Goal: Find specific page/section: Find specific page/section

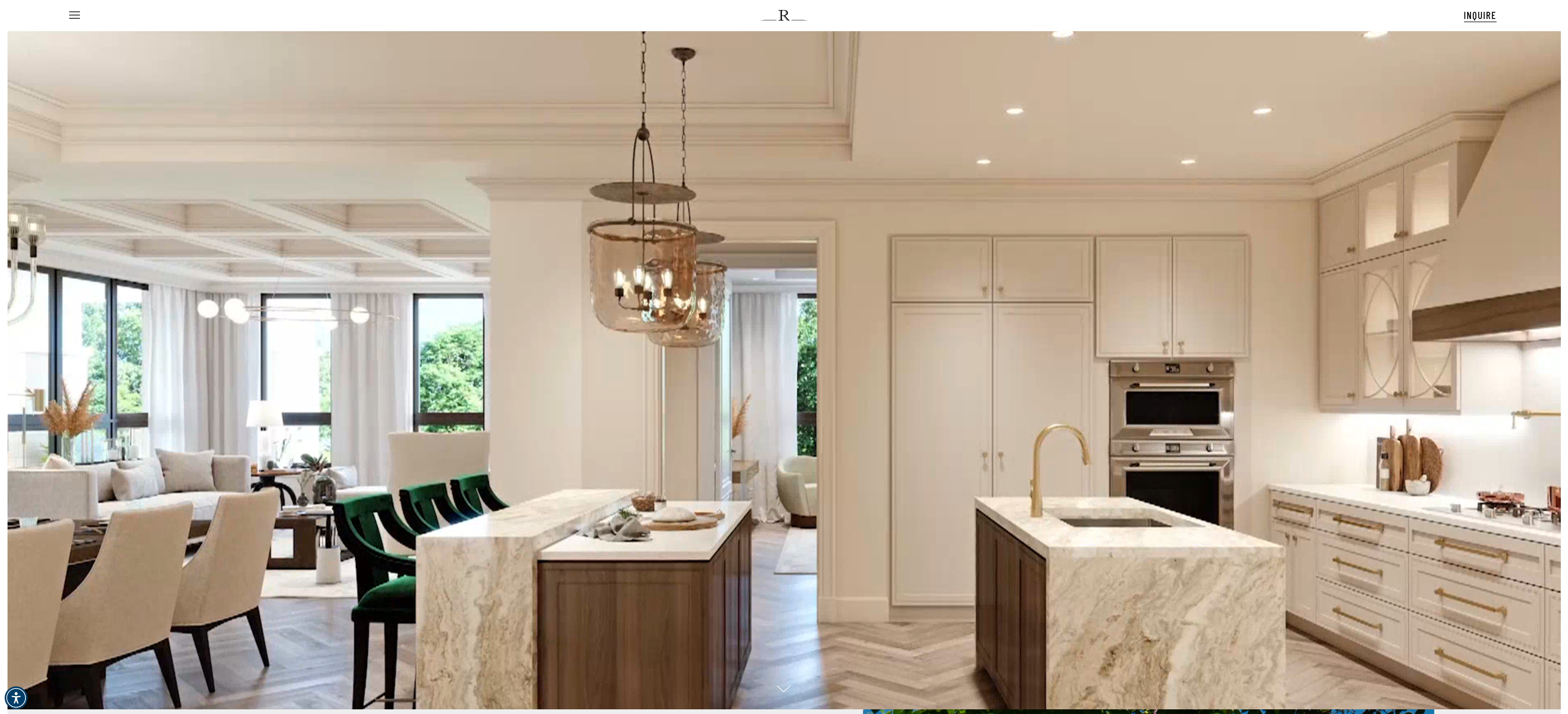
click at [76, 9] on ul "Menu" at bounding box center [74, 15] width 12 height 31
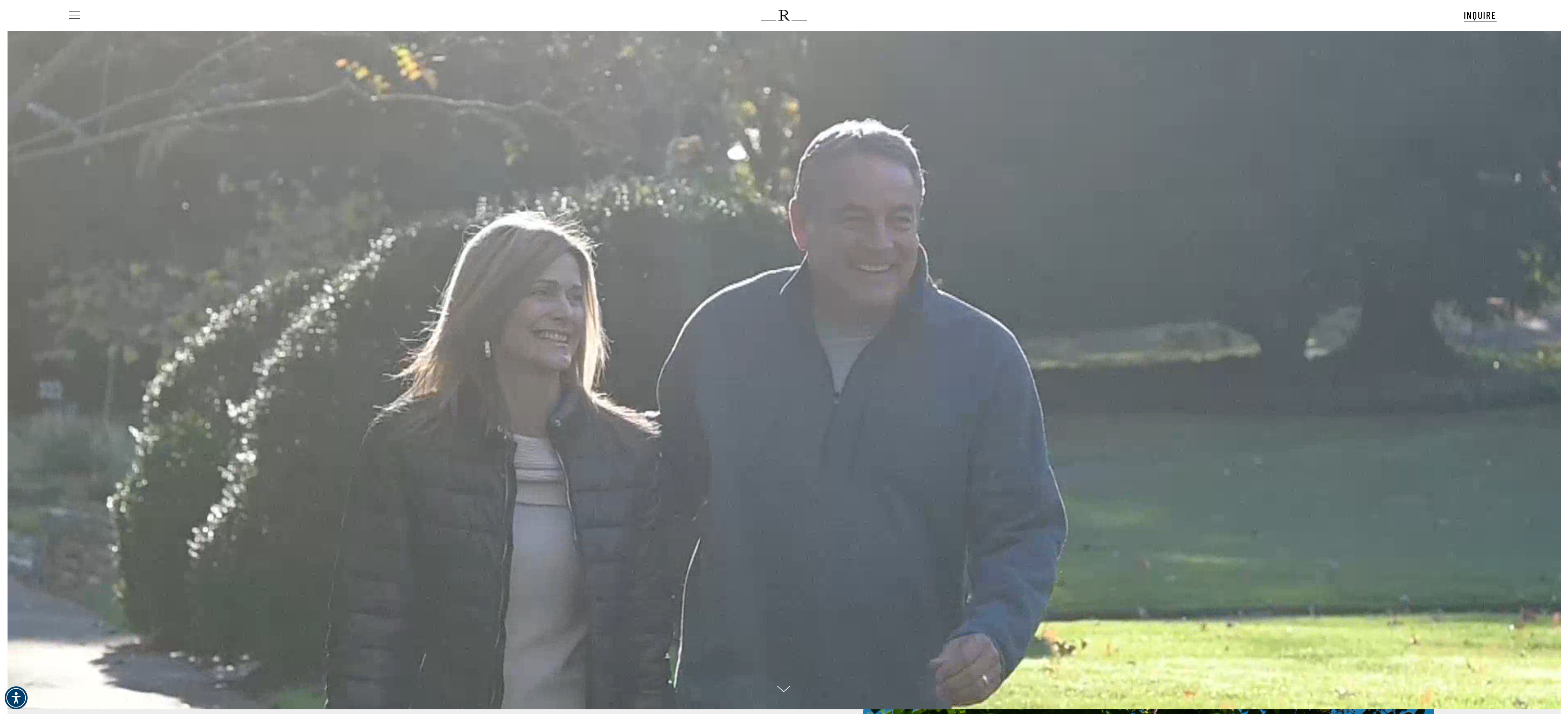
click at [74, 14] on span "Navigation Menu" at bounding box center [74, 15] width 8 height 10
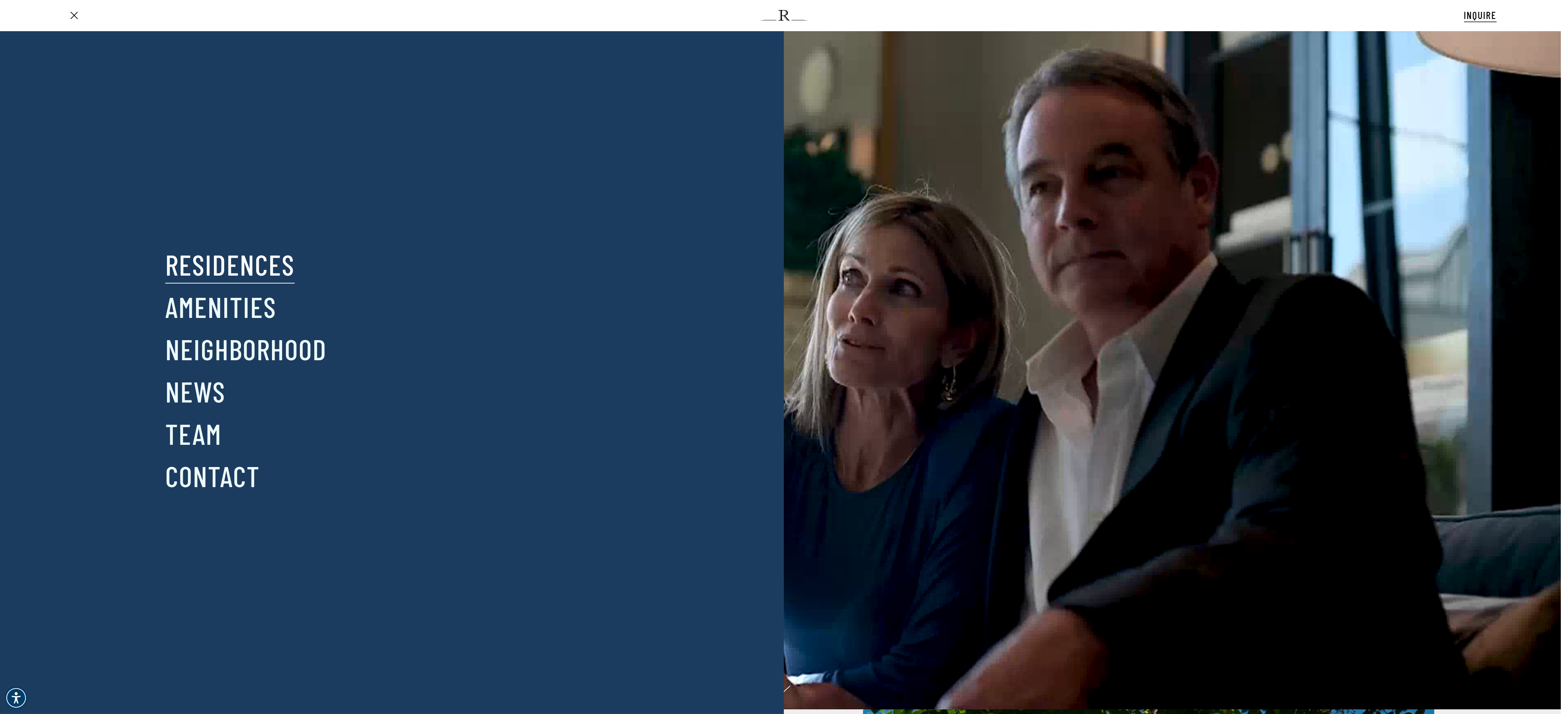
click at [251, 264] on link "Residences" at bounding box center [230, 264] width 129 height 38
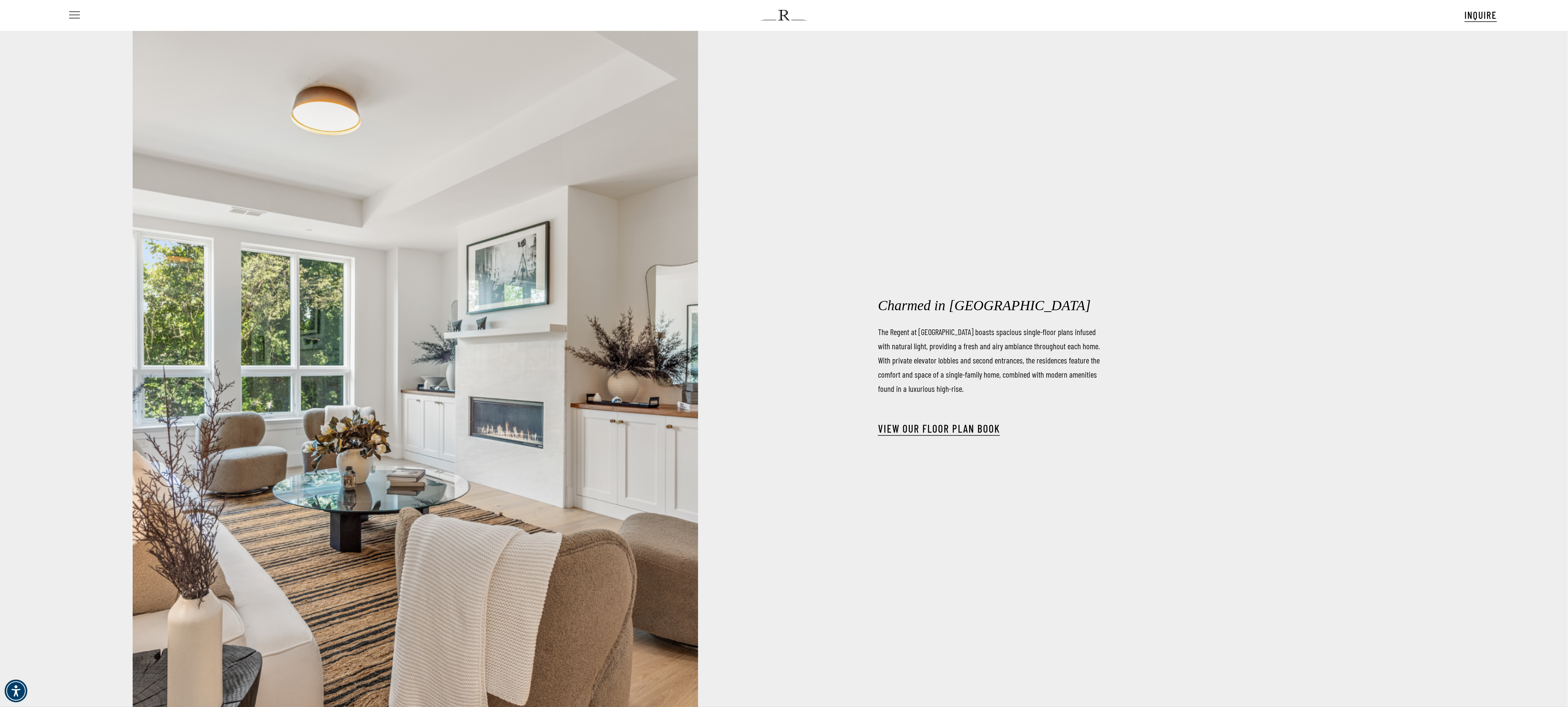
click at [76, 16] on span "Navigation Menu" at bounding box center [74, 15] width 8 height 10
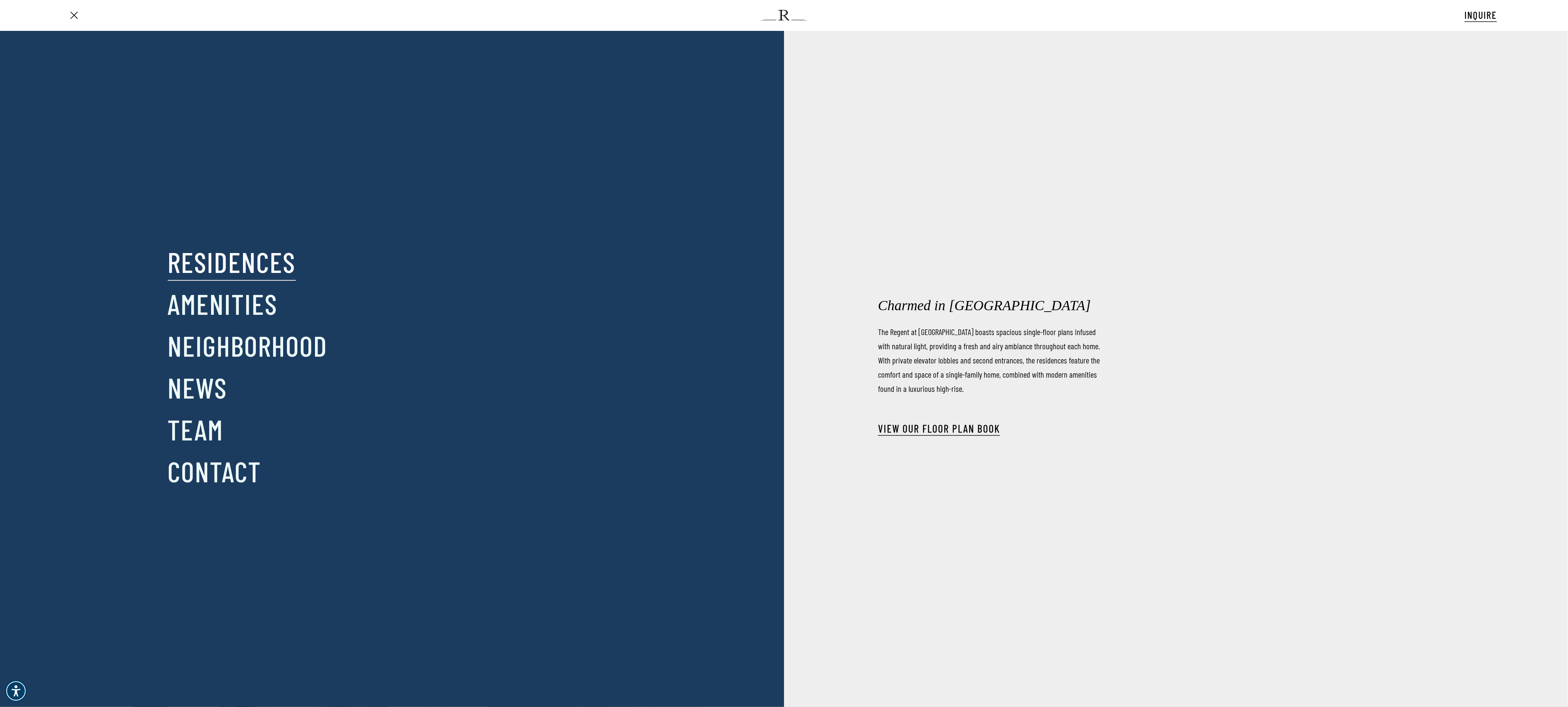
click at [245, 259] on link "Residences" at bounding box center [232, 261] width 128 height 37
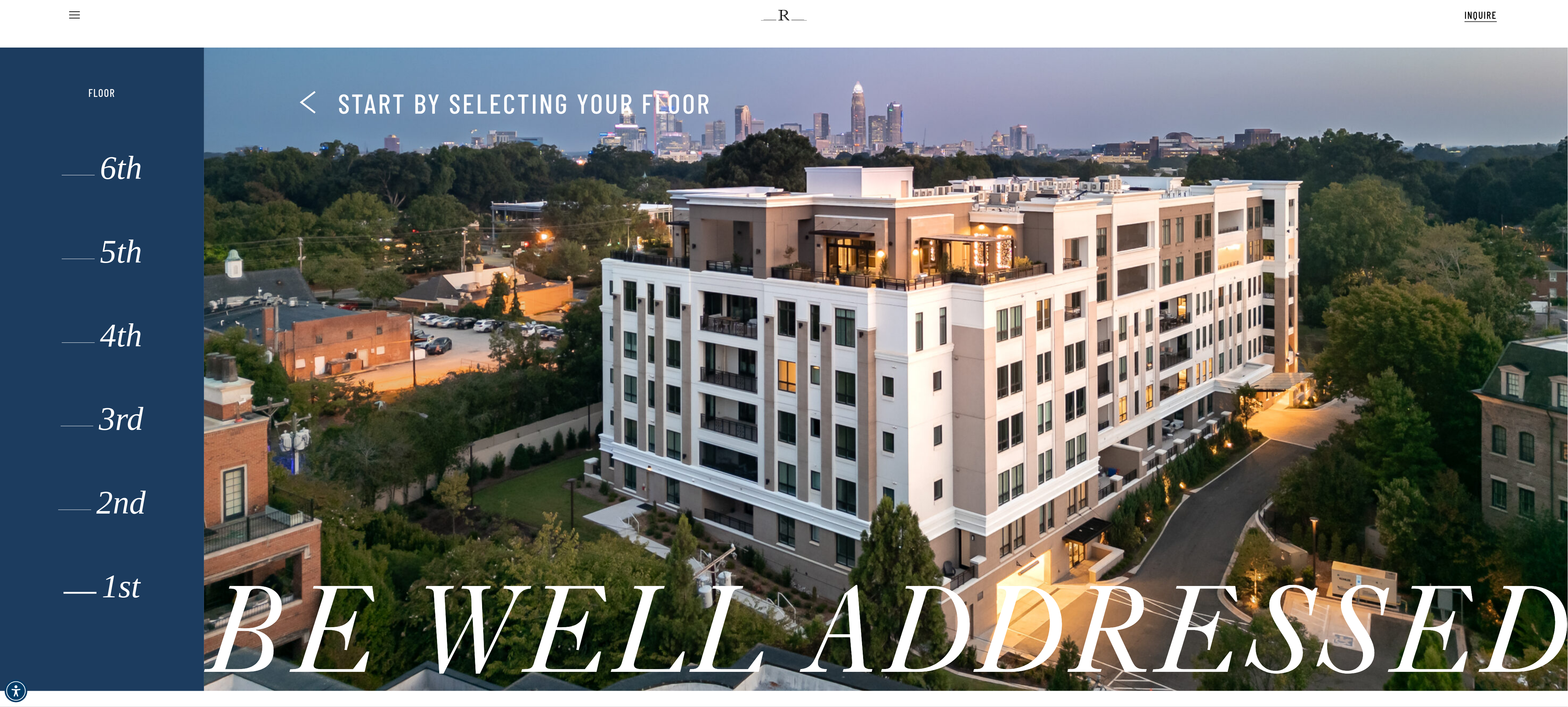
click at [131, 584] on div "1st" at bounding box center [102, 589] width 141 height 16
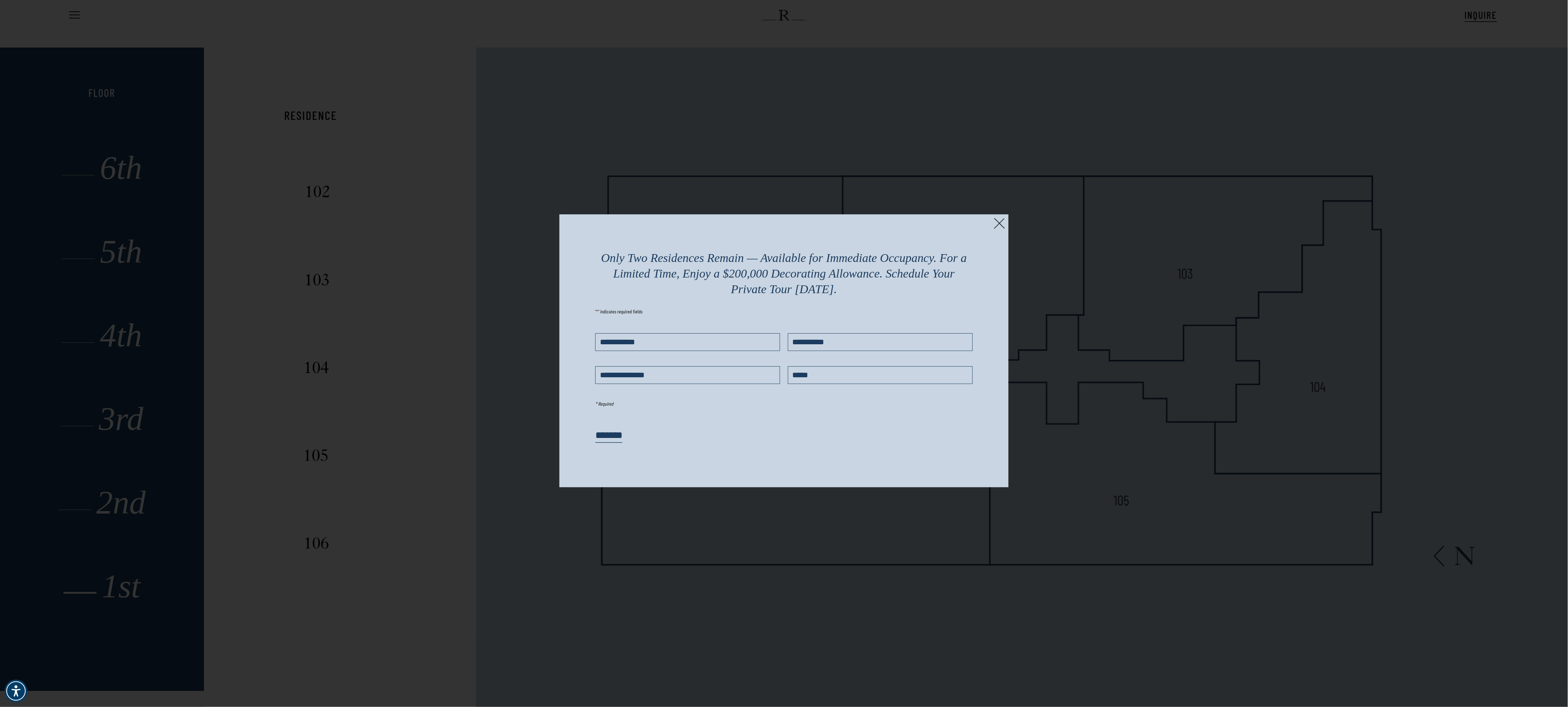
click at [999, 218] on img at bounding box center [999, 223] width 11 height 11
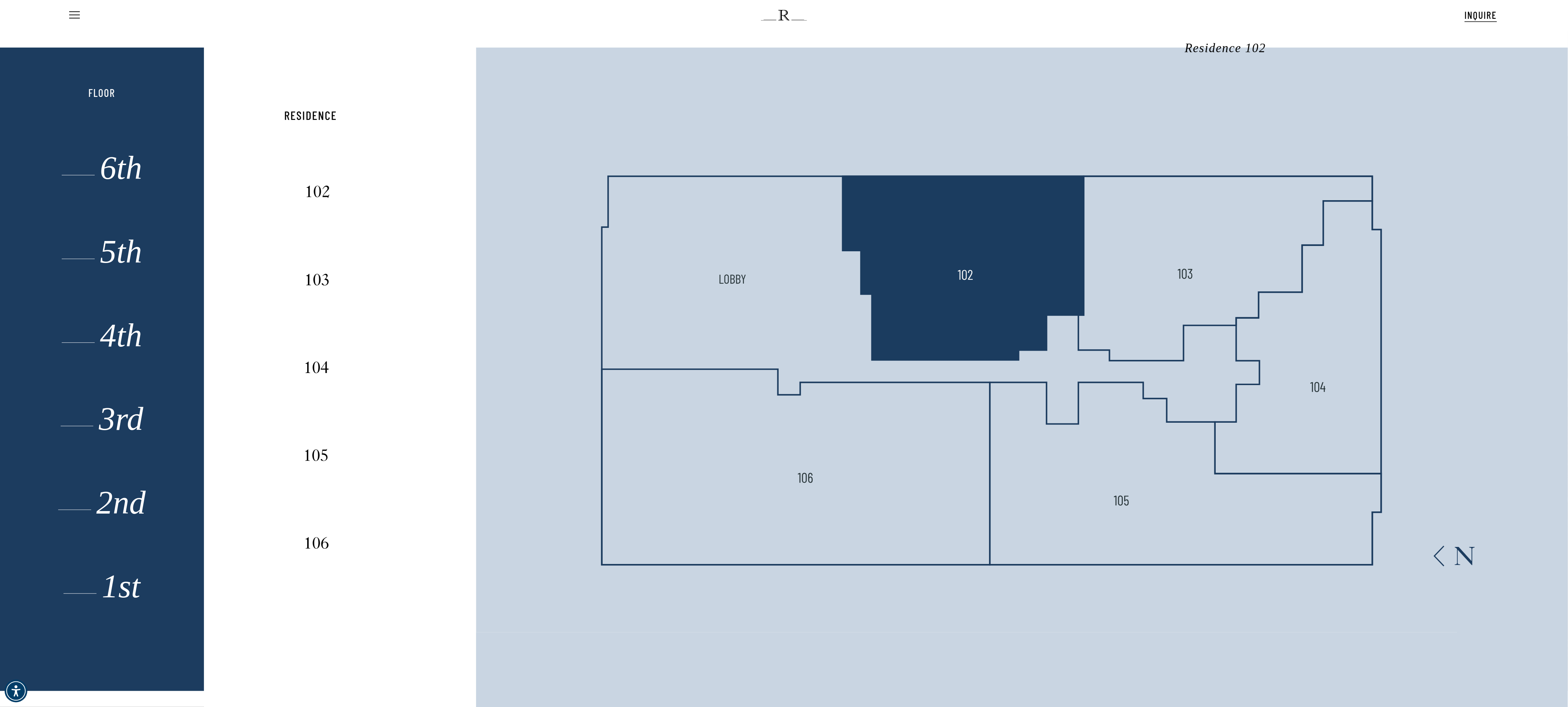
click at [1029, 267] on polygon at bounding box center [963, 269] width 242 height 184
